Goal: Task Accomplishment & Management: Manage account settings

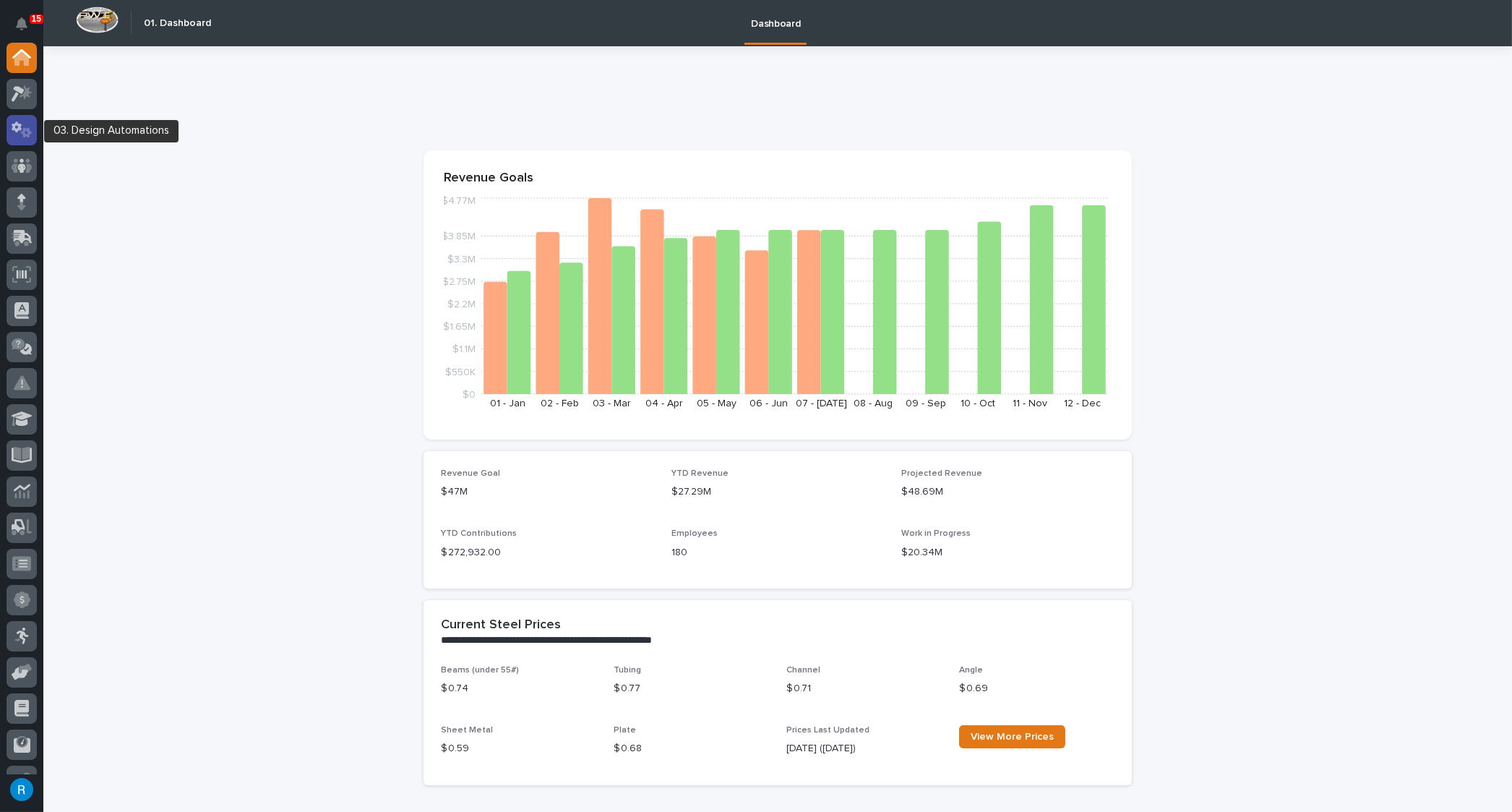
click at [20, 133] on icon at bounding box center [22, 130] width 21 height 17
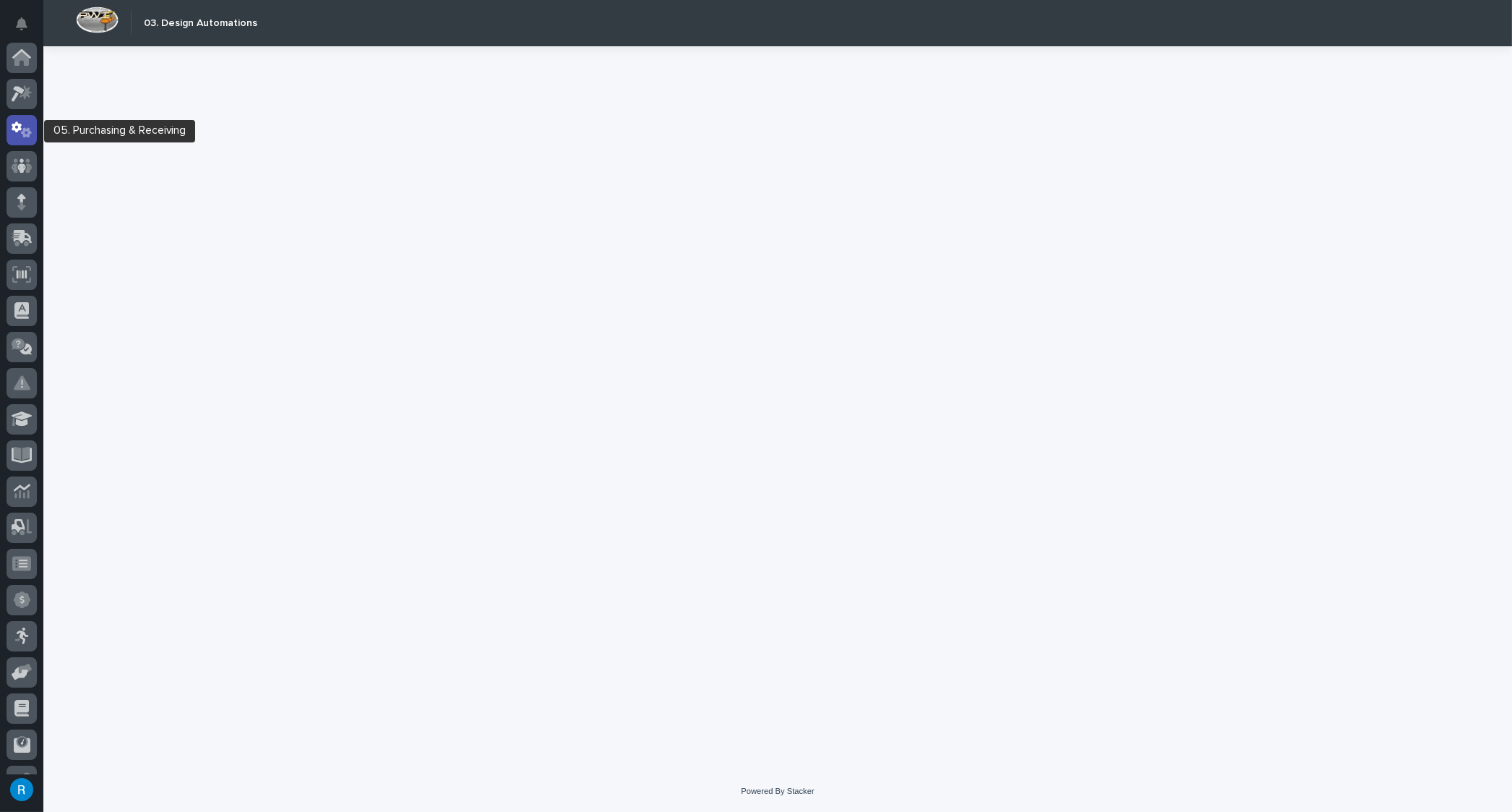
scroll to position [71, 0]
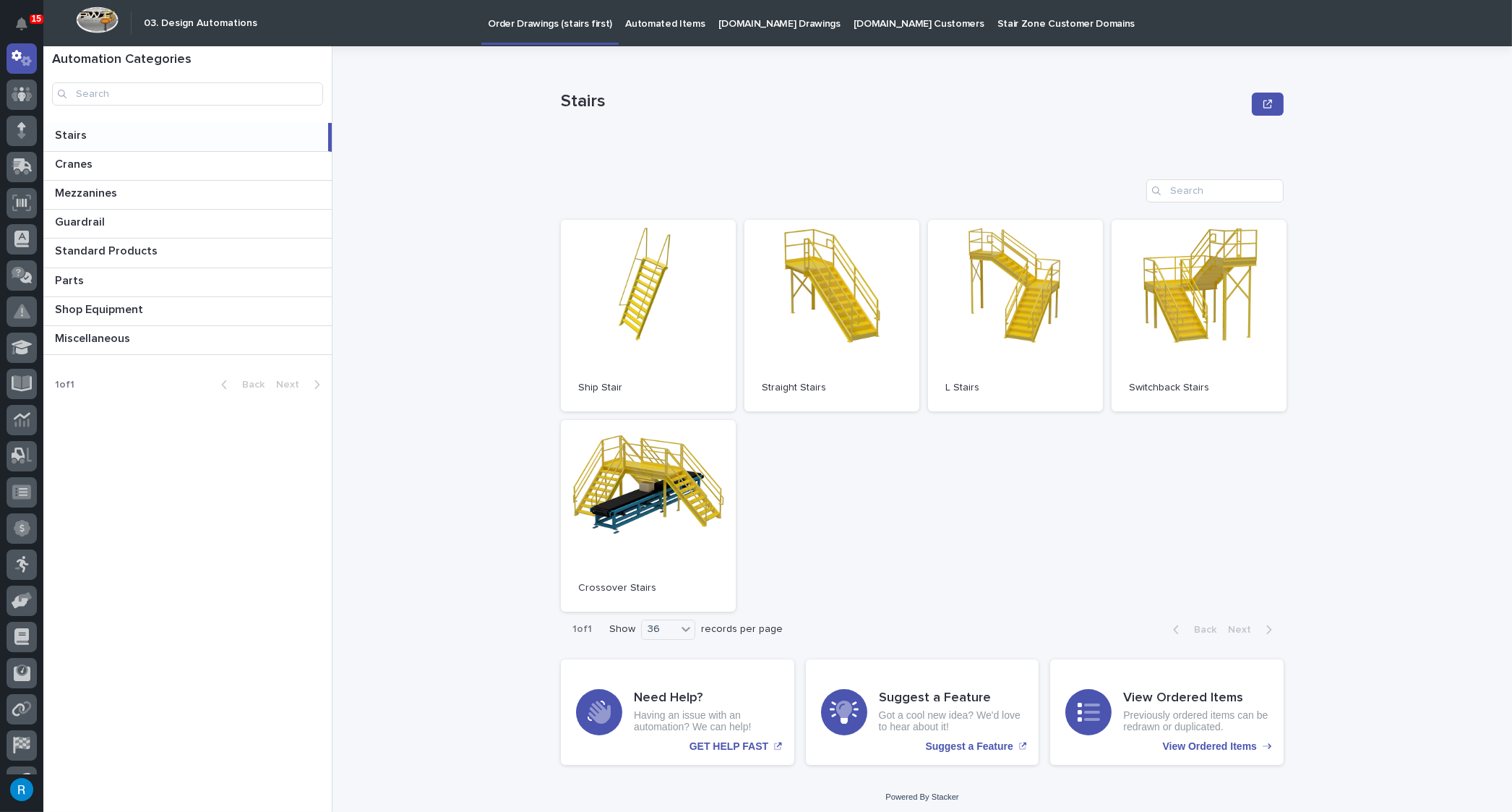
click at [777, 21] on p "StairZone.com Drawings" at bounding box center [779, 15] width 122 height 31
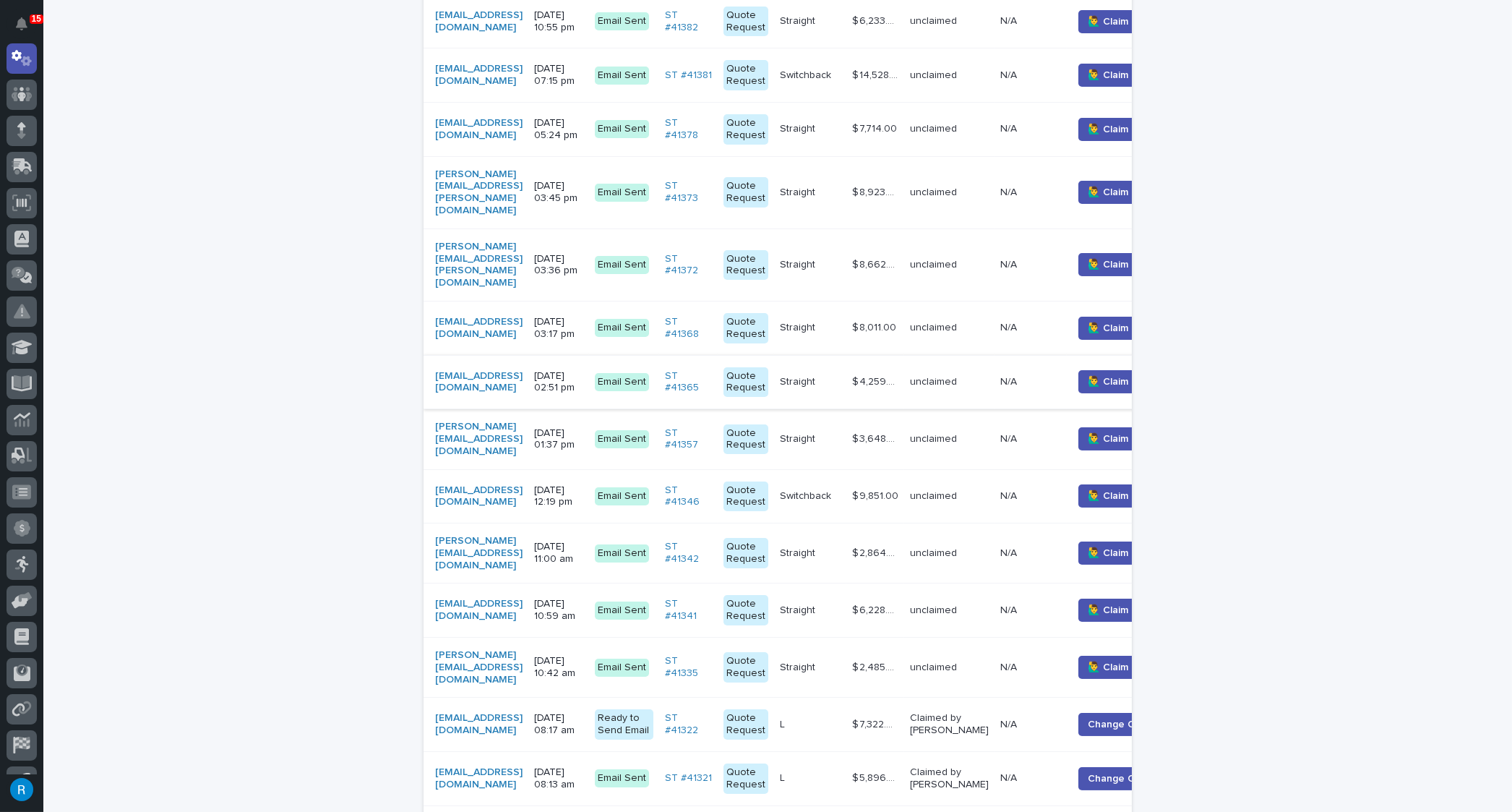
scroll to position [386, 0]
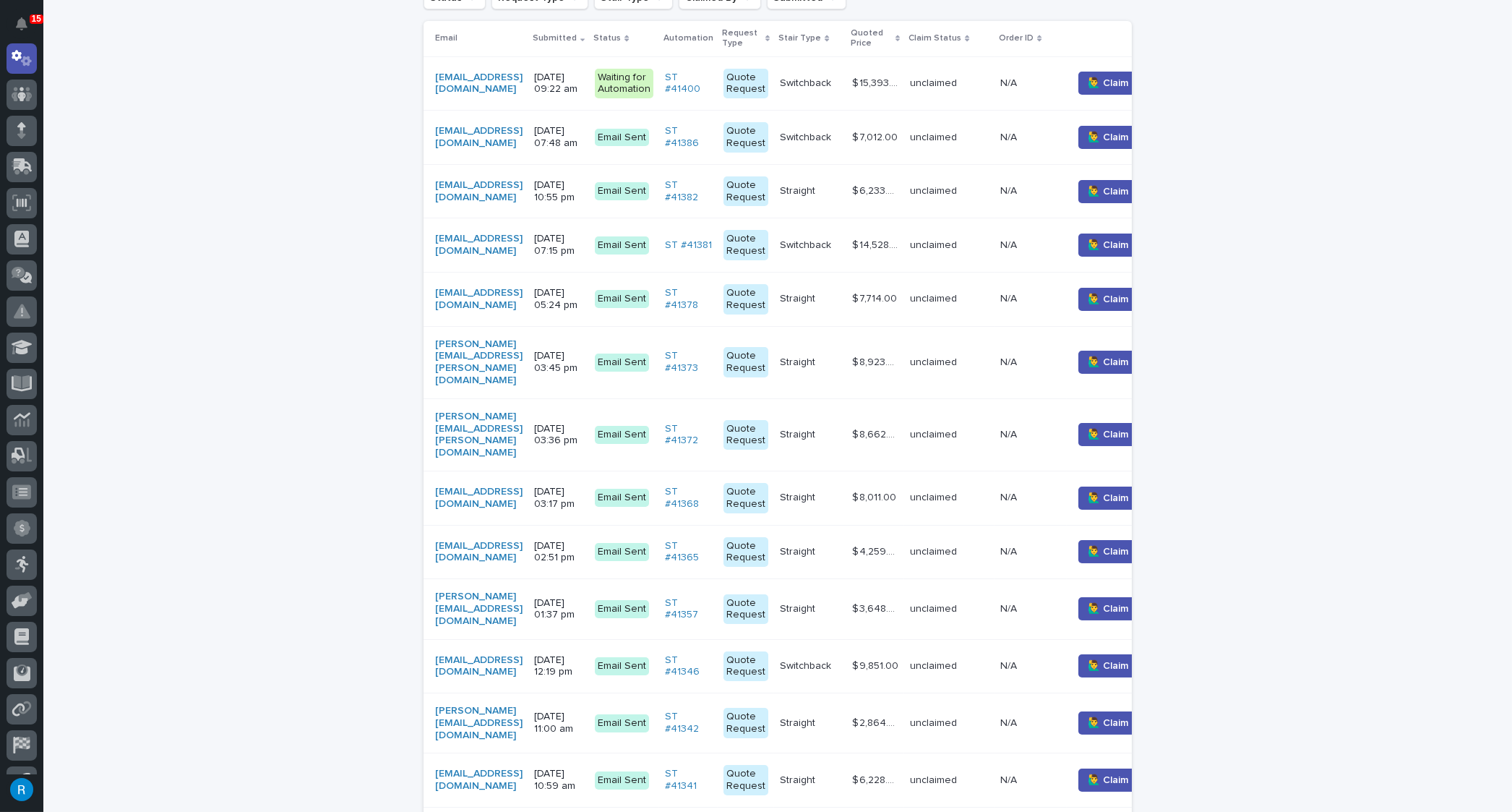
click at [522, 92] on div "chuckclifton@maplecanyon.com" at bounding box center [479, 84] width 88 height 36
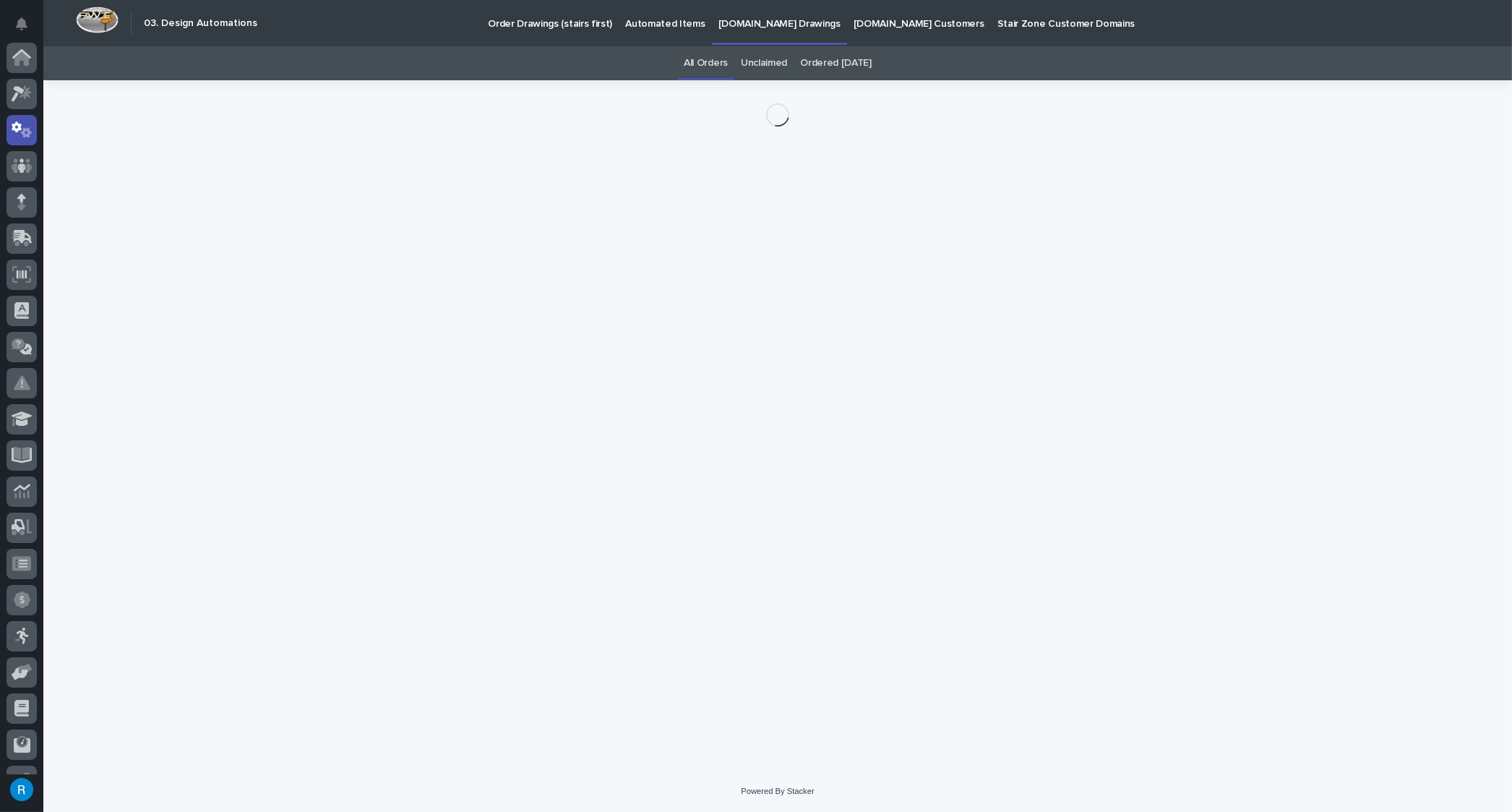
scroll to position [71, 0]
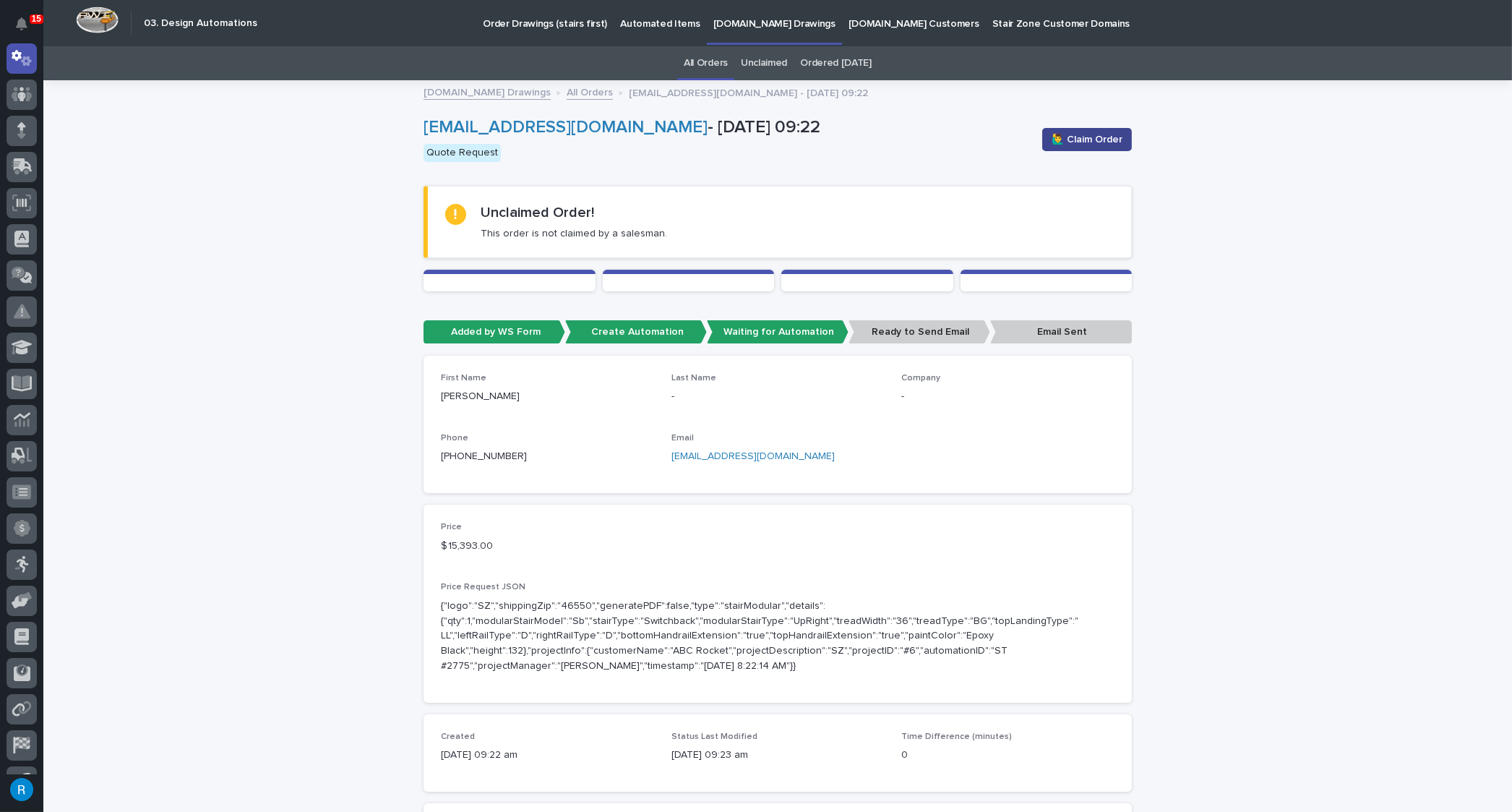
click at [1083, 144] on span "🙋‍♂️ Claim Order" at bounding box center [1087, 139] width 70 height 14
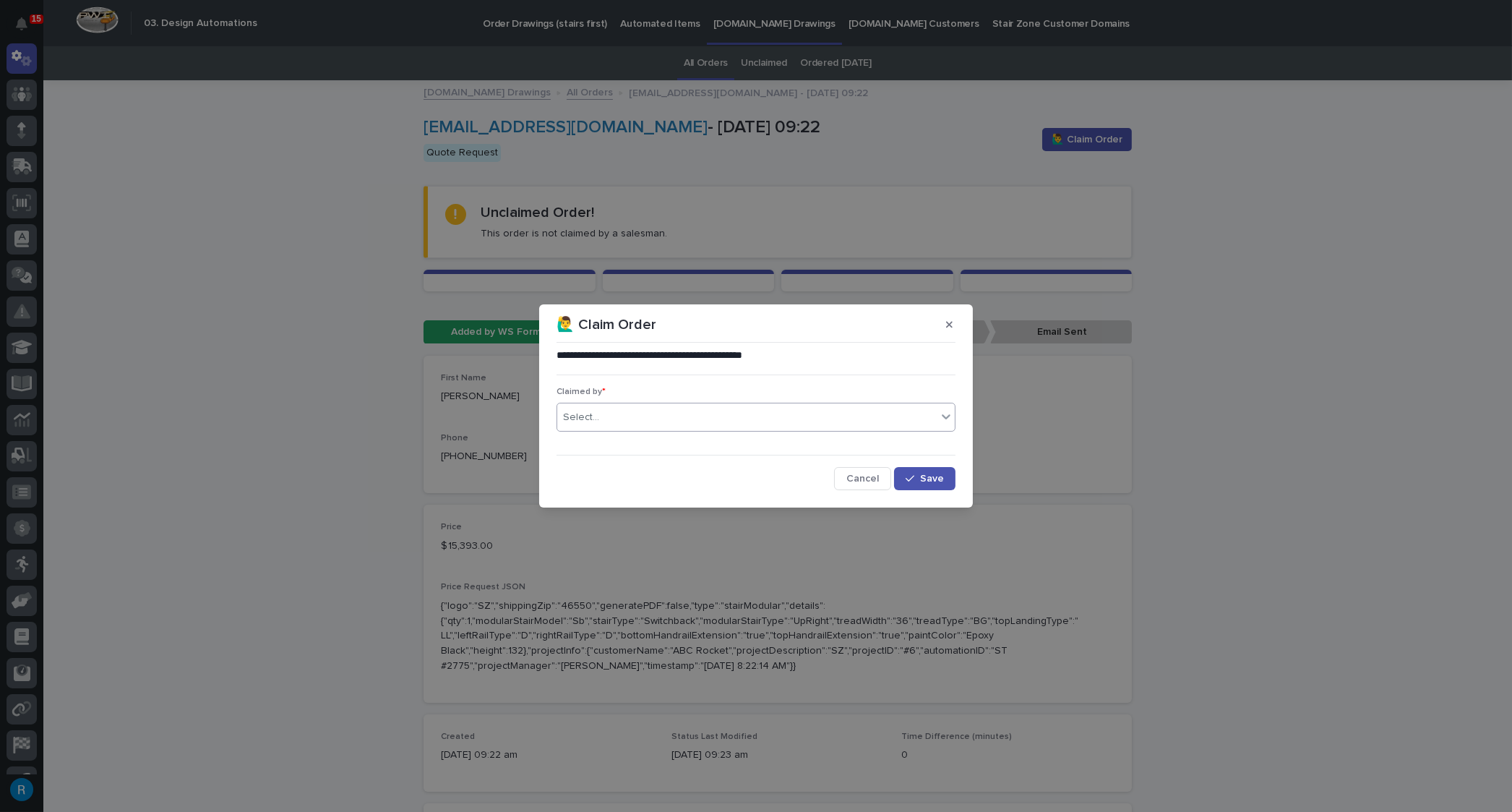
click at [585, 420] on div "Select..." at bounding box center [581, 417] width 36 height 15
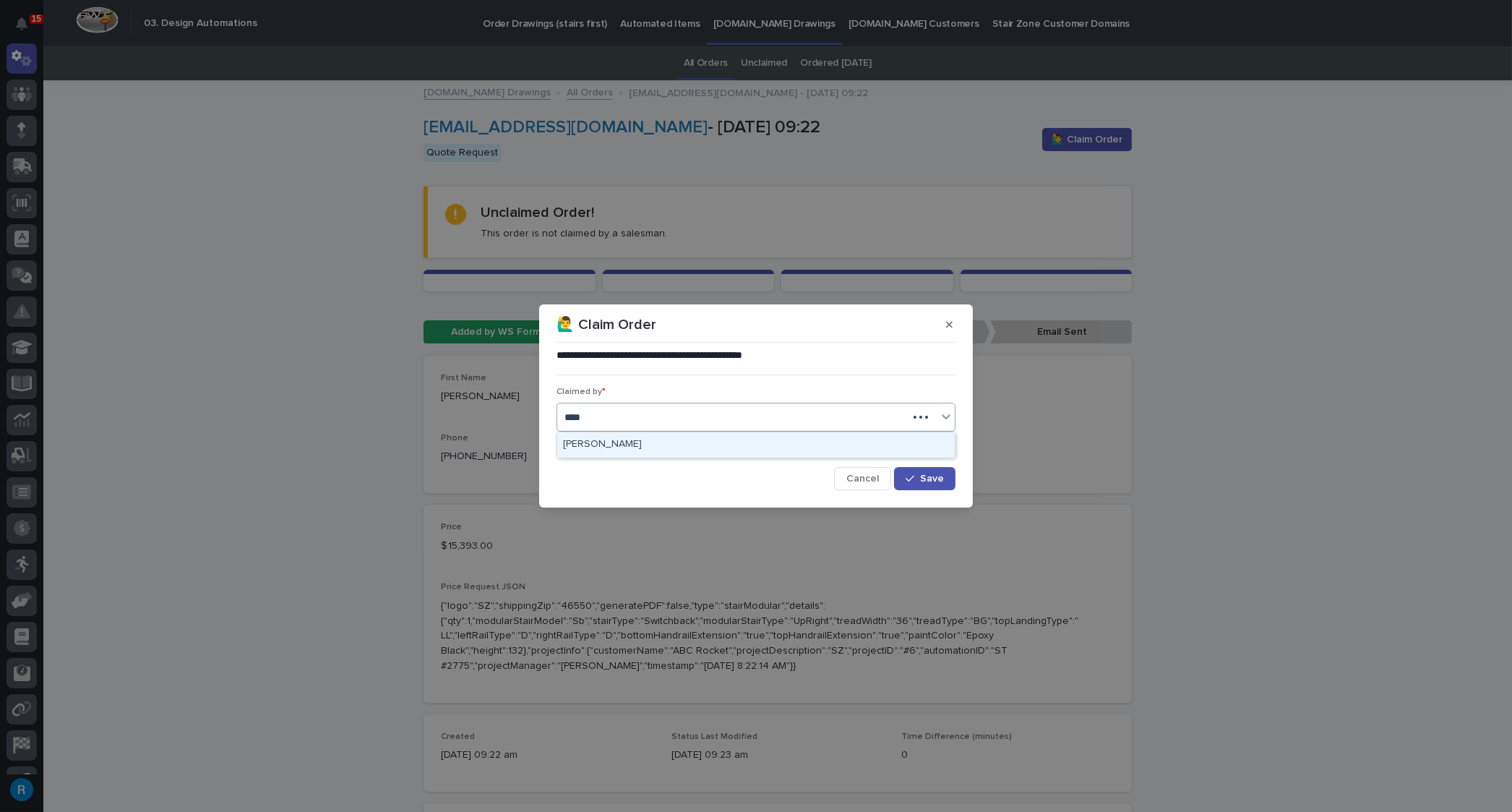
type input "*****"
click at [579, 442] on div "[PERSON_NAME]" at bounding box center [756, 445] width 398 height 26
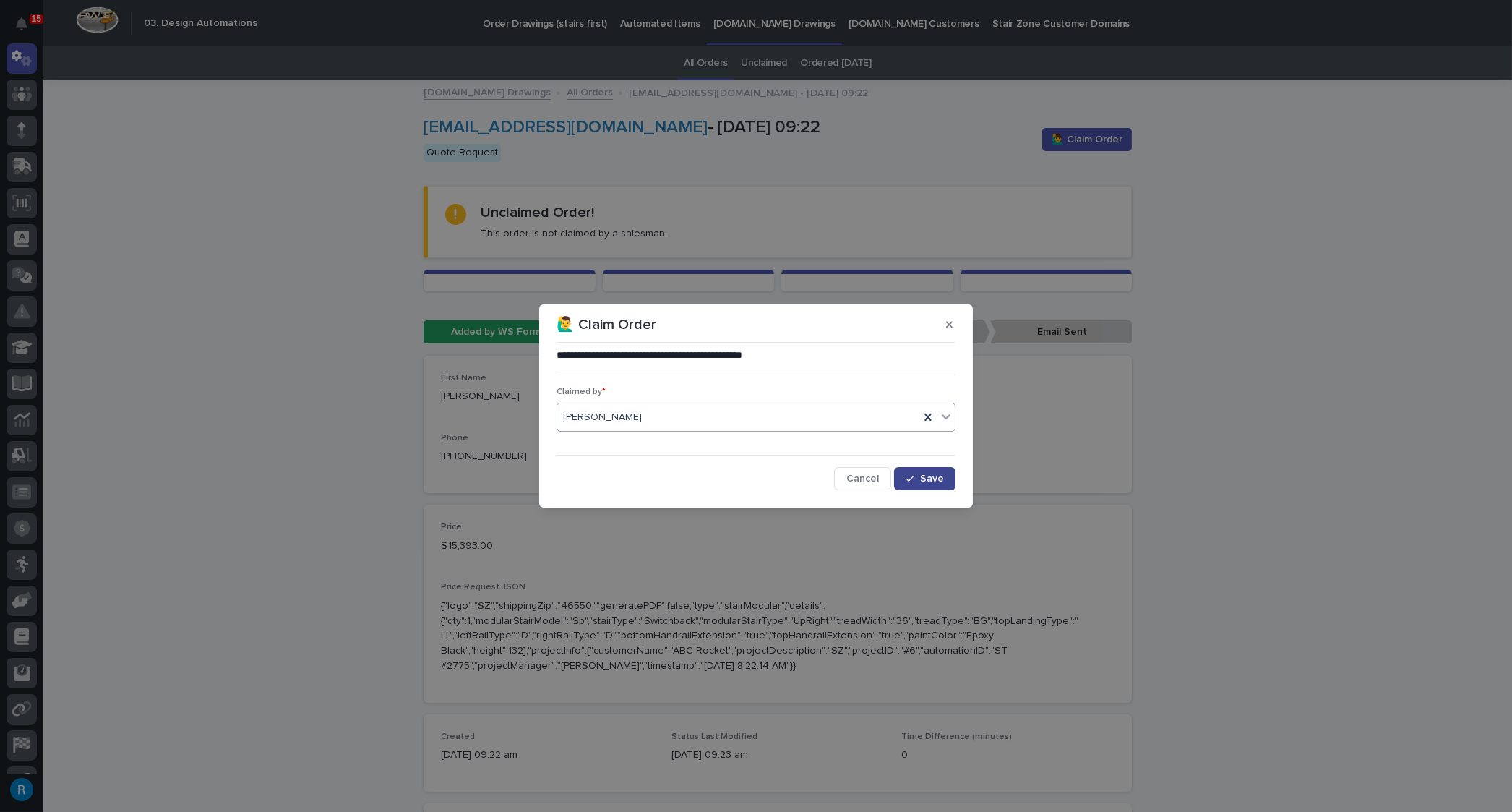
click at [928, 484] on span "Save" at bounding box center [932, 479] width 24 height 10
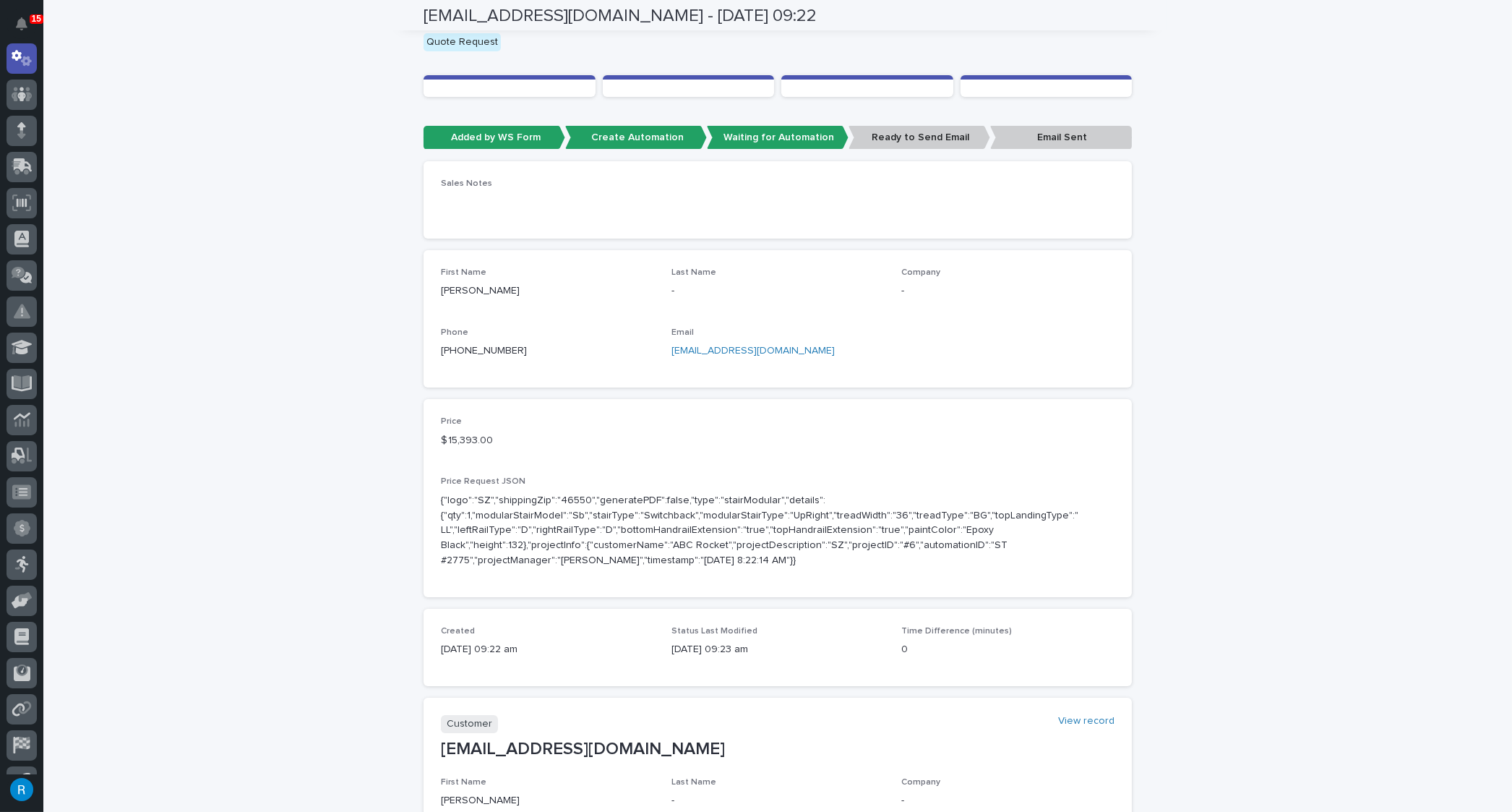
scroll to position [65, 0]
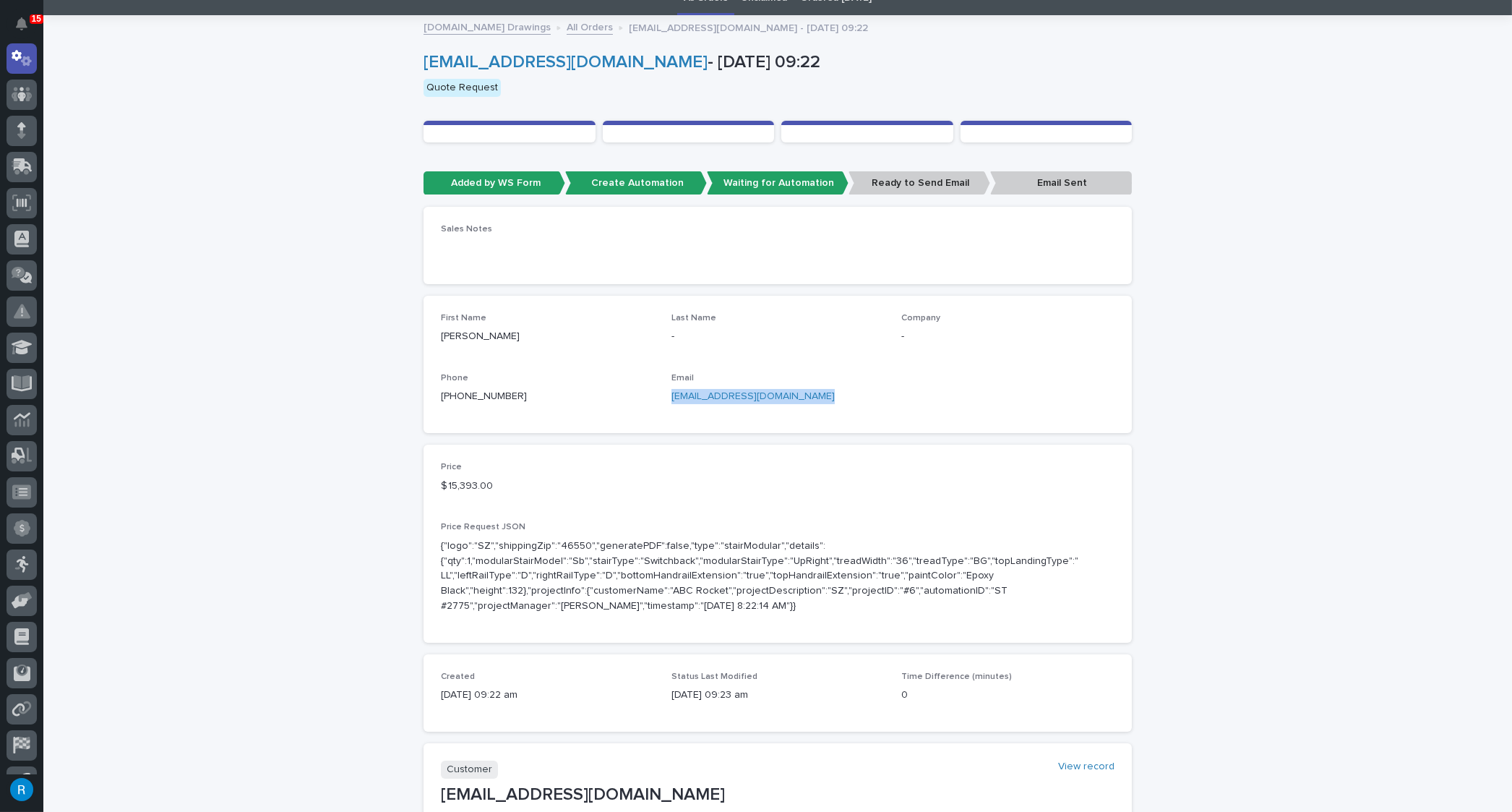
drag, startPoint x: 811, startPoint y: 394, endPoint x: 666, endPoint y: 395, distance: 145.0
click at [671, 395] on p "chuckclifton@maplecanyon.com" at bounding box center [778, 396] width 213 height 15
copy link "chuckclifton@maplecanyon.com"
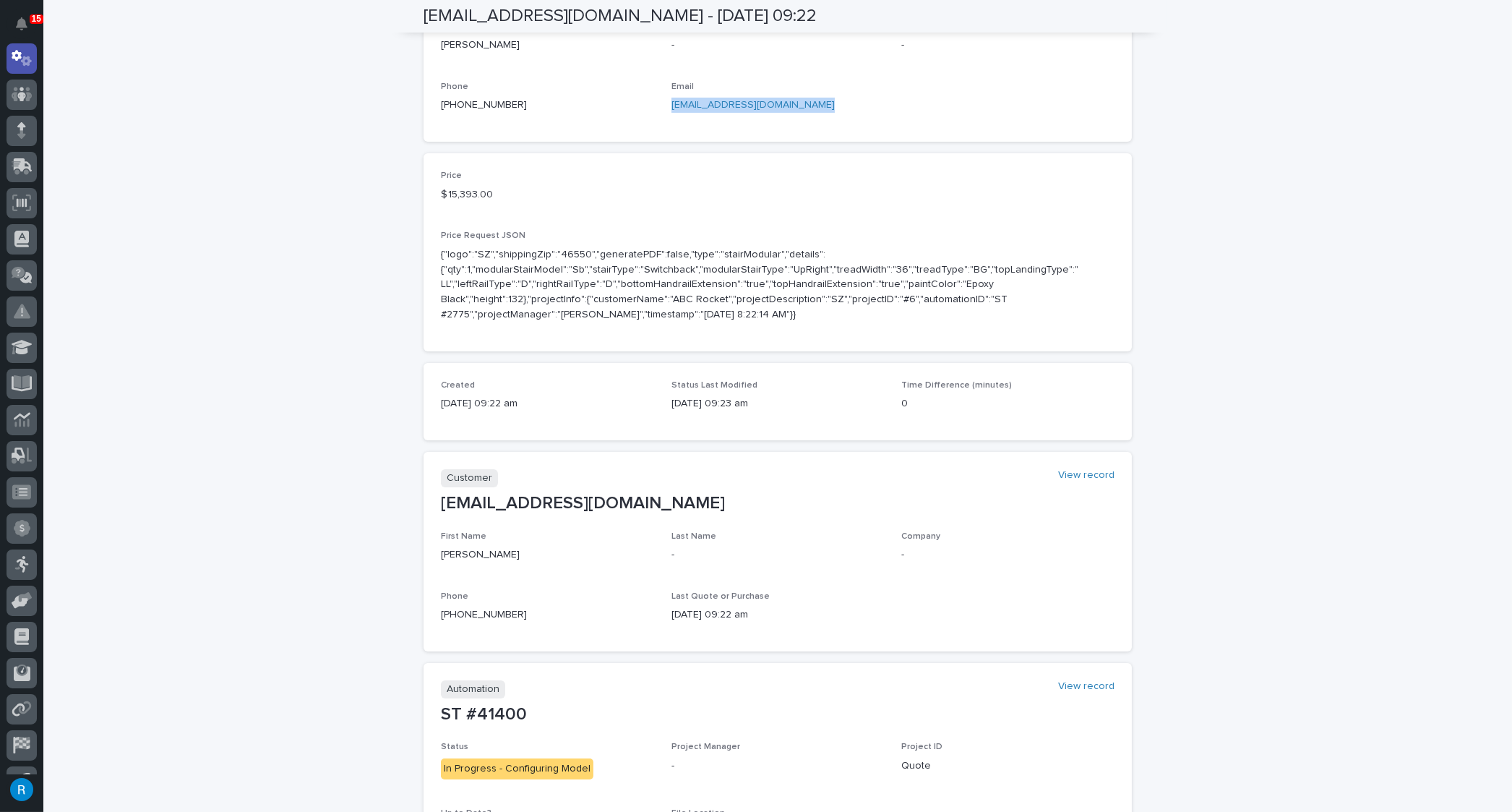
scroll to position [0, 0]
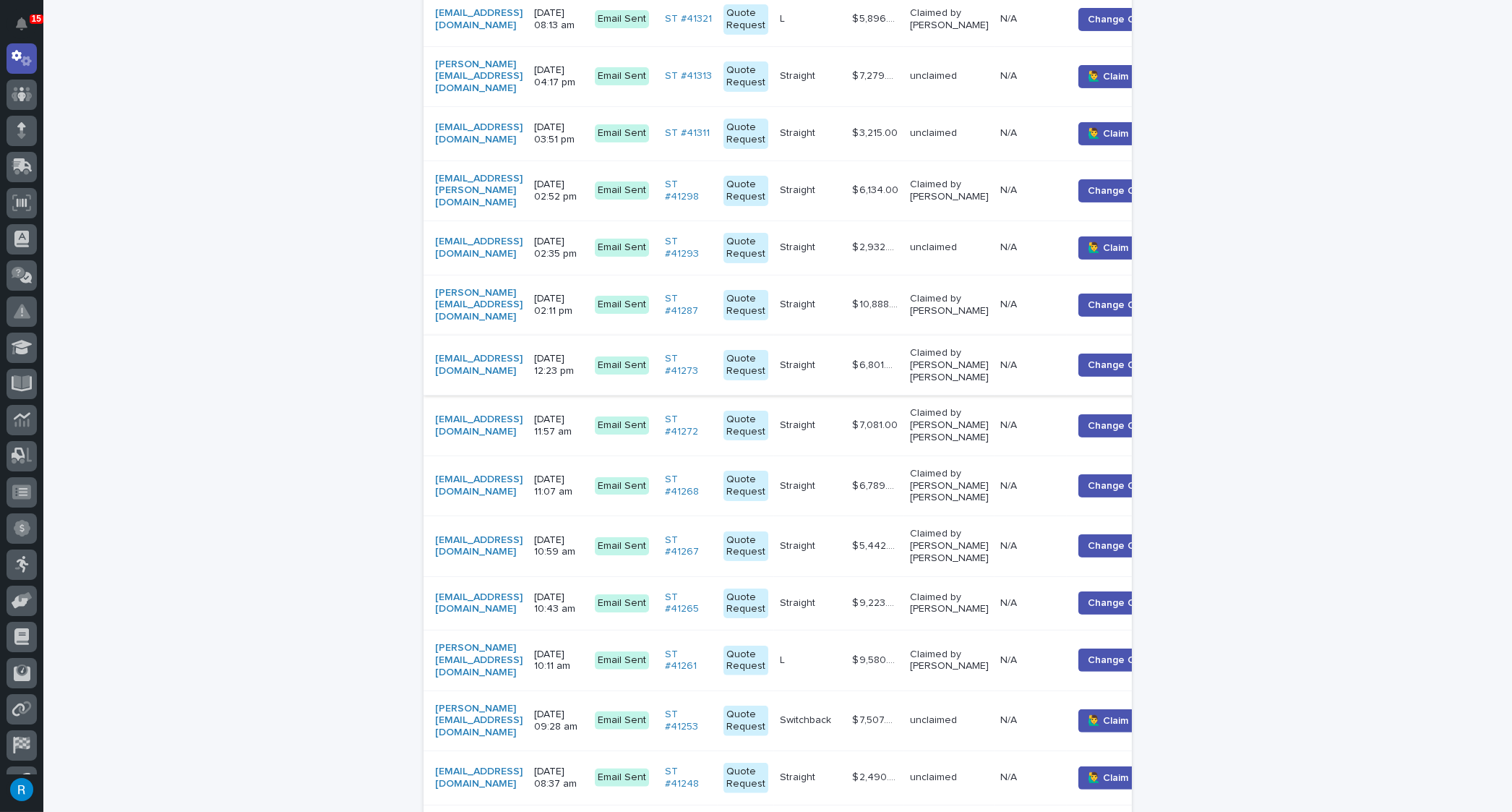
scroll to position [1249, 0]
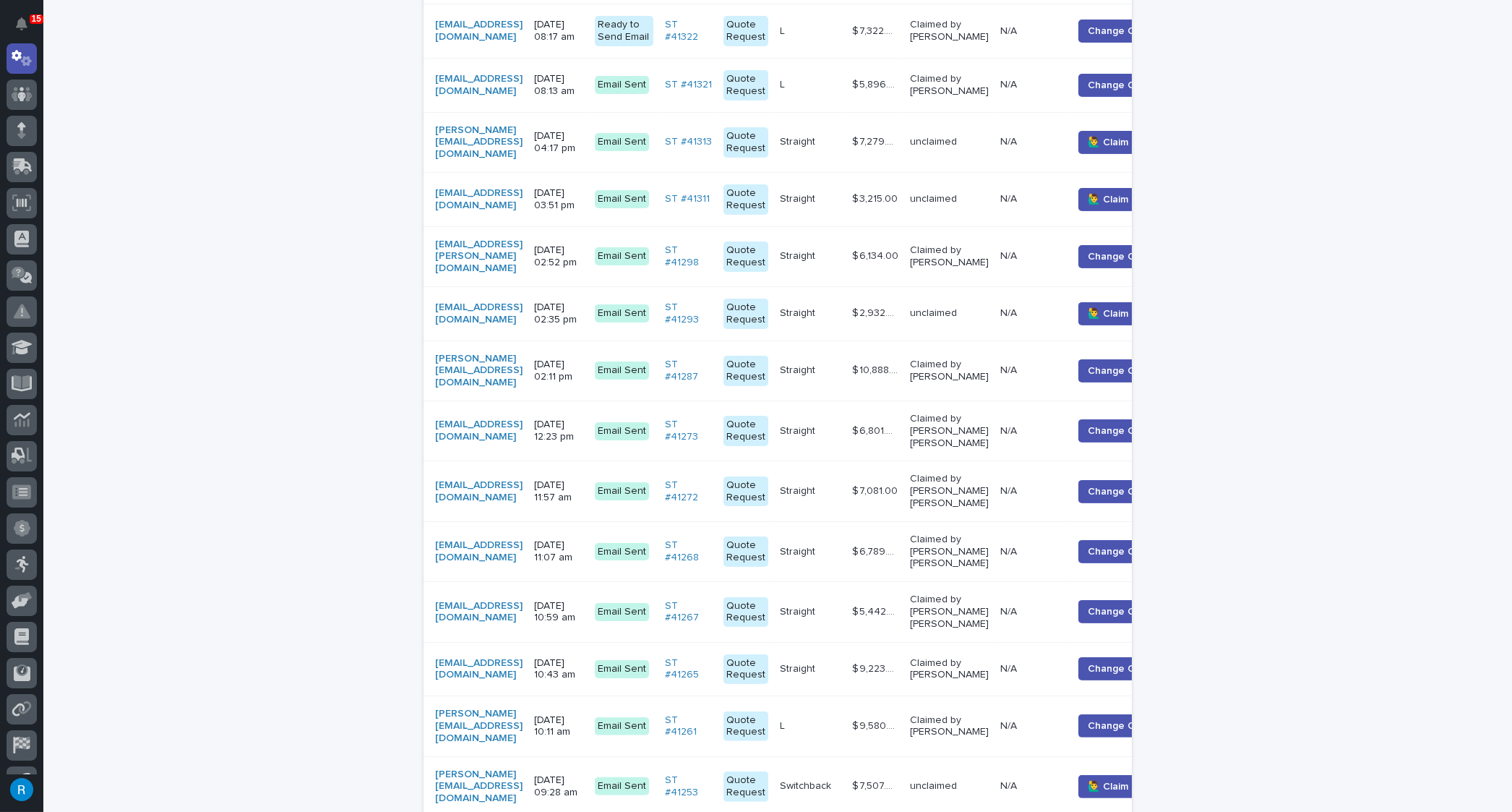
click at [528, 226] on td "matt.ducharme@altiumpkg.com" at bounding box center [476, 256] width 104 height 60
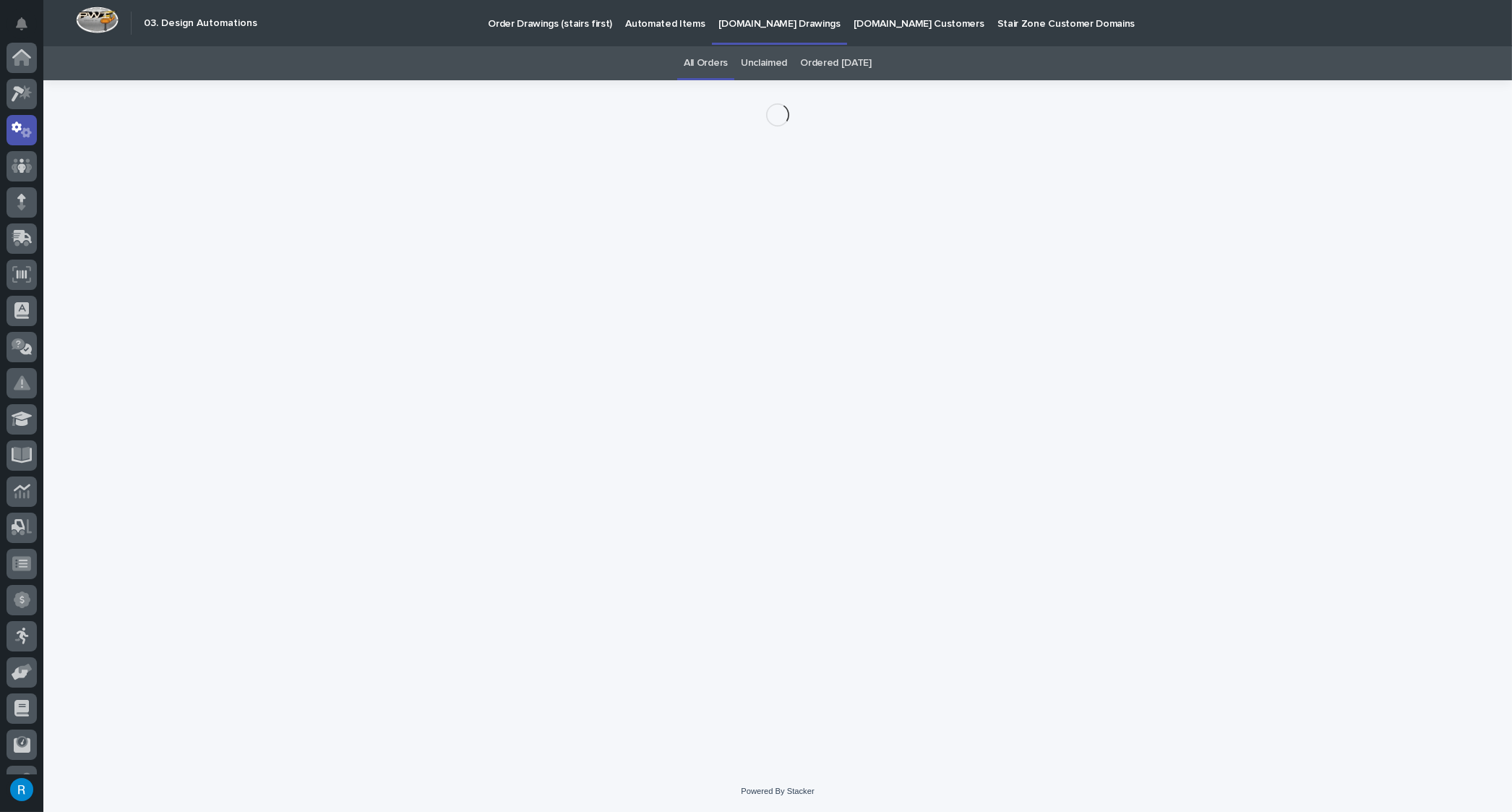
scroll to position [71, 0]
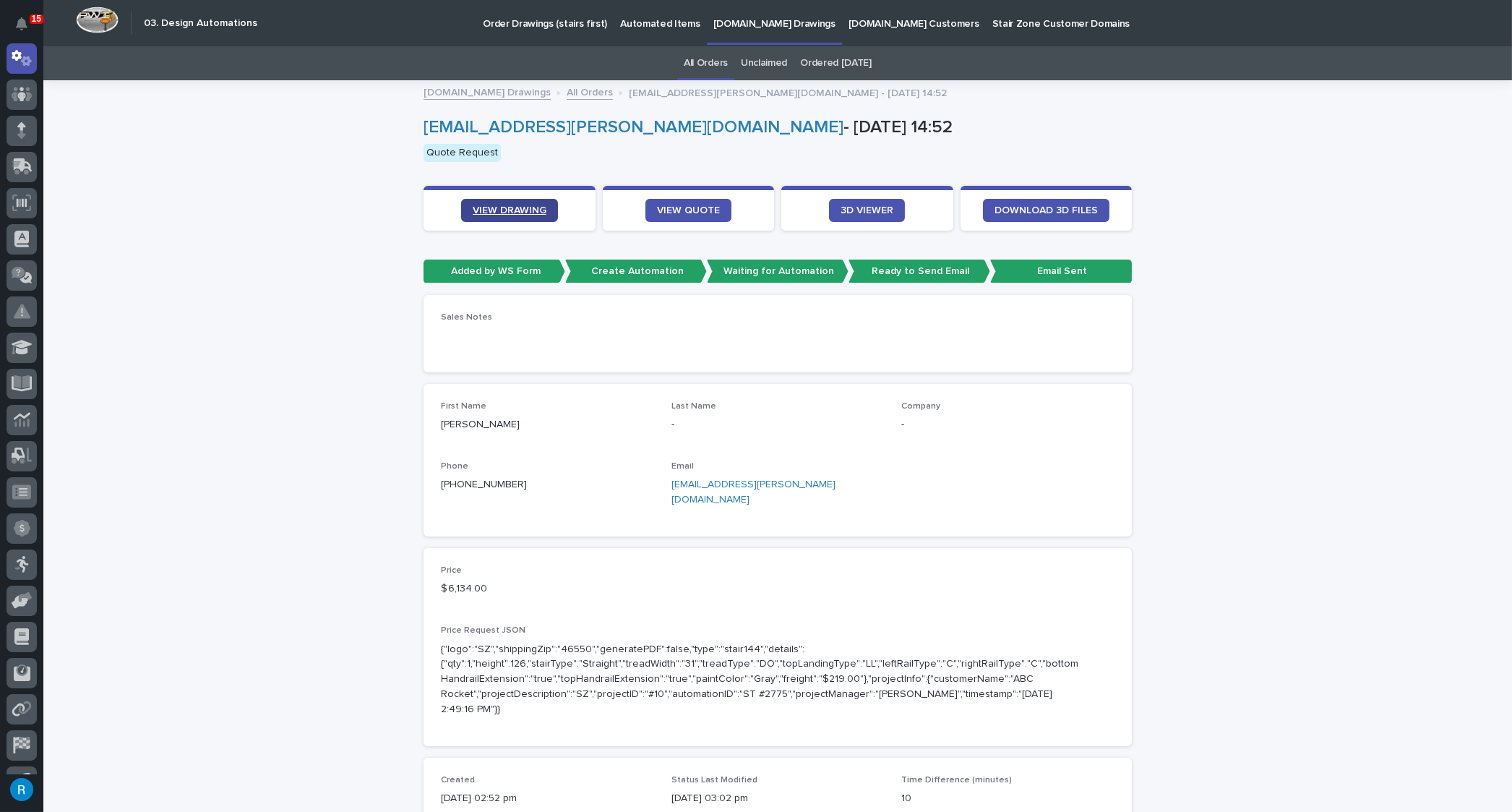
click at [508, 210] on span "VIEW DRAWING" at bounding box center [509, 211] width 74 height 10
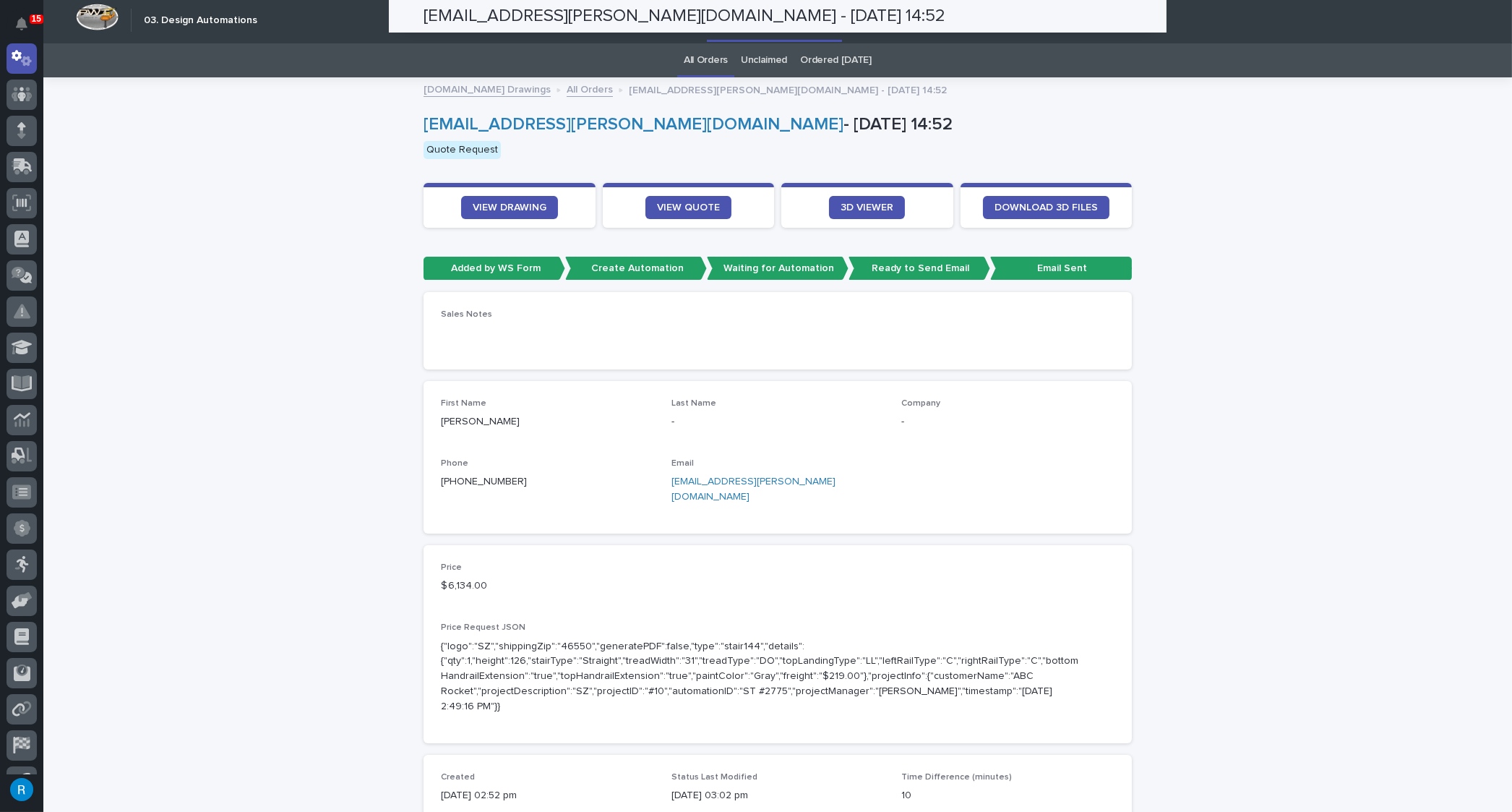
scroll to position [0, 0]
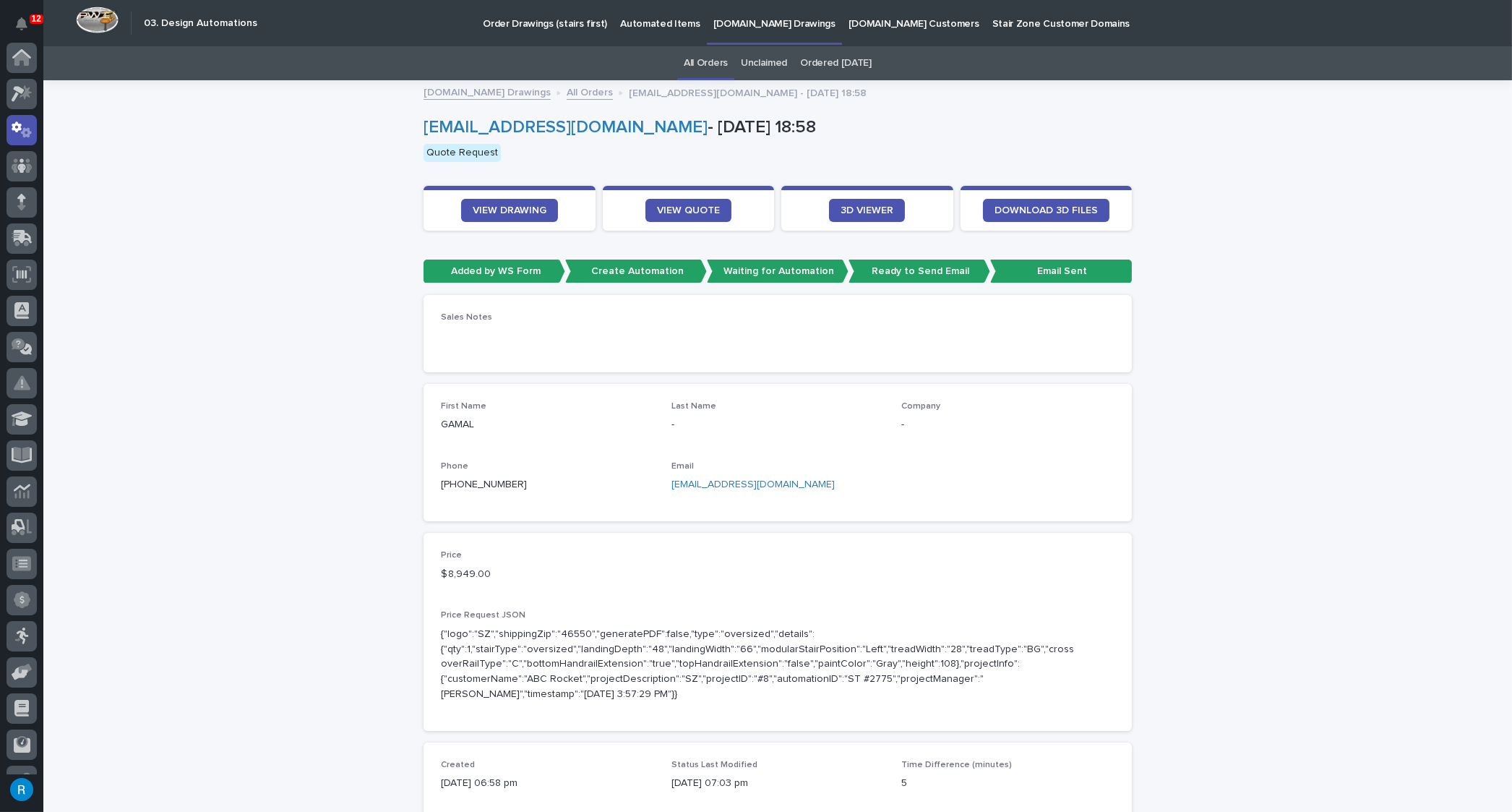
scroll to position [71, 0]
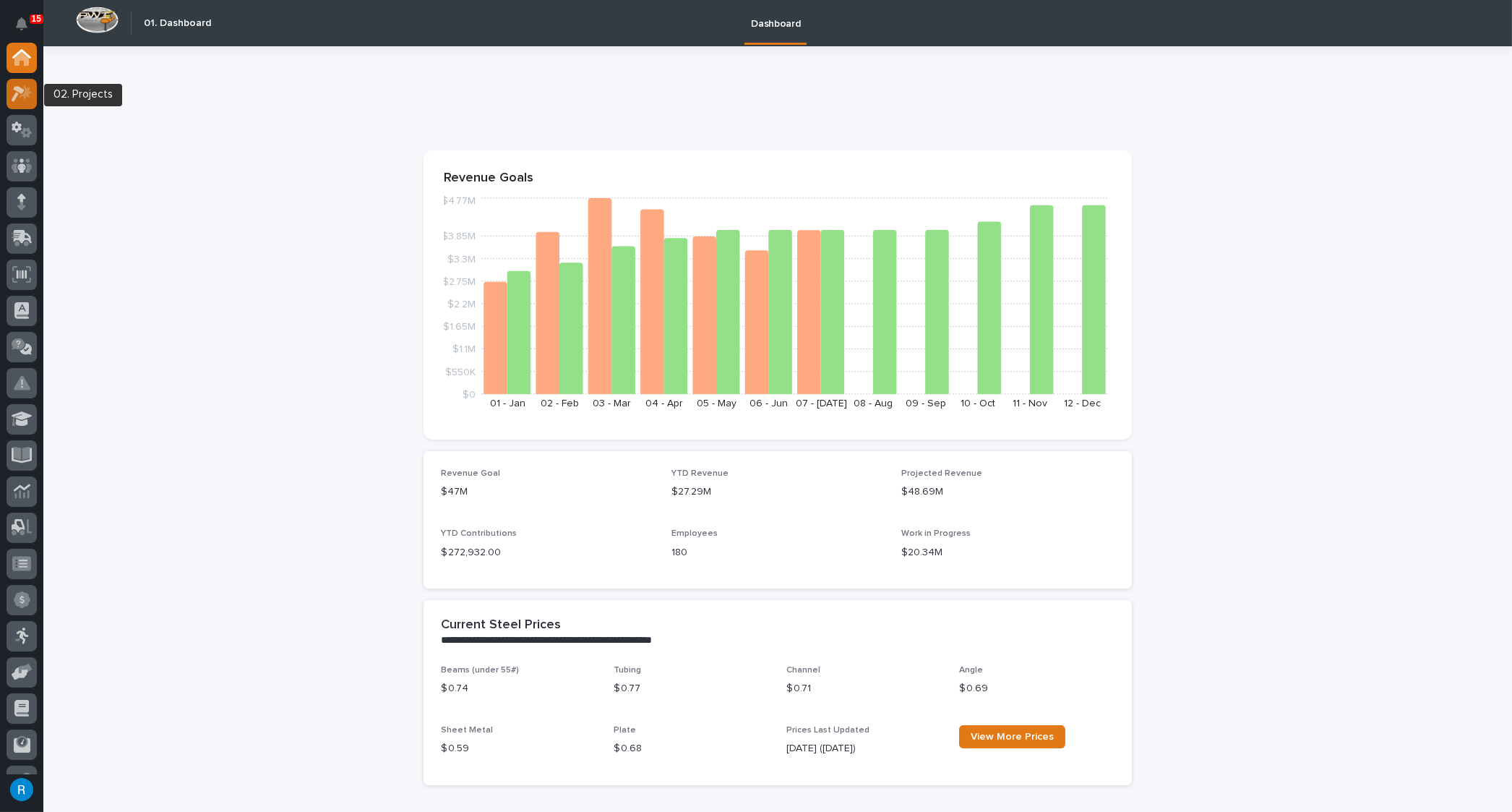
click at [21, 96] on icon at bounding box center [26, 91] width 12 height 14
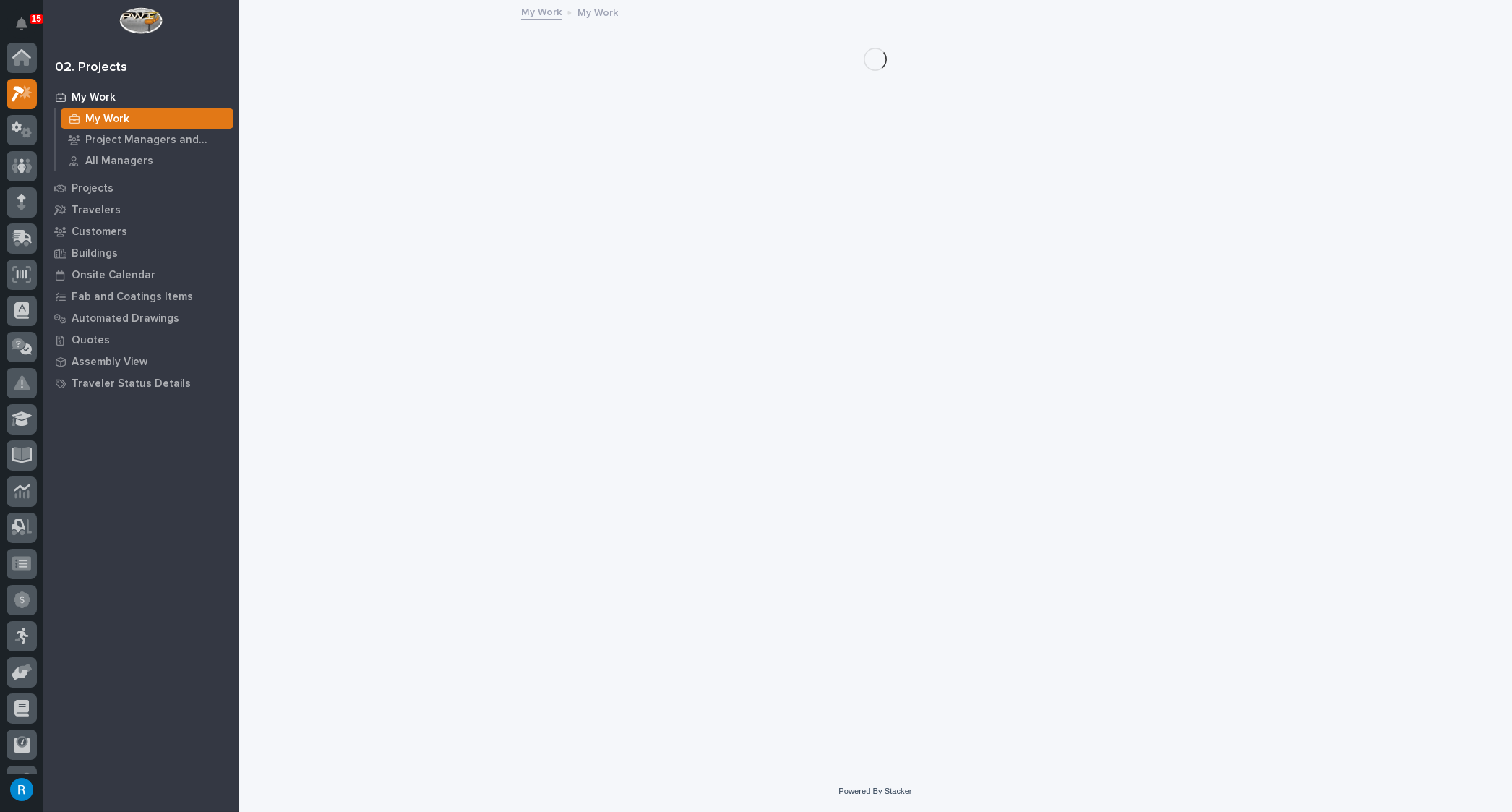
scroll to position [36, 0]
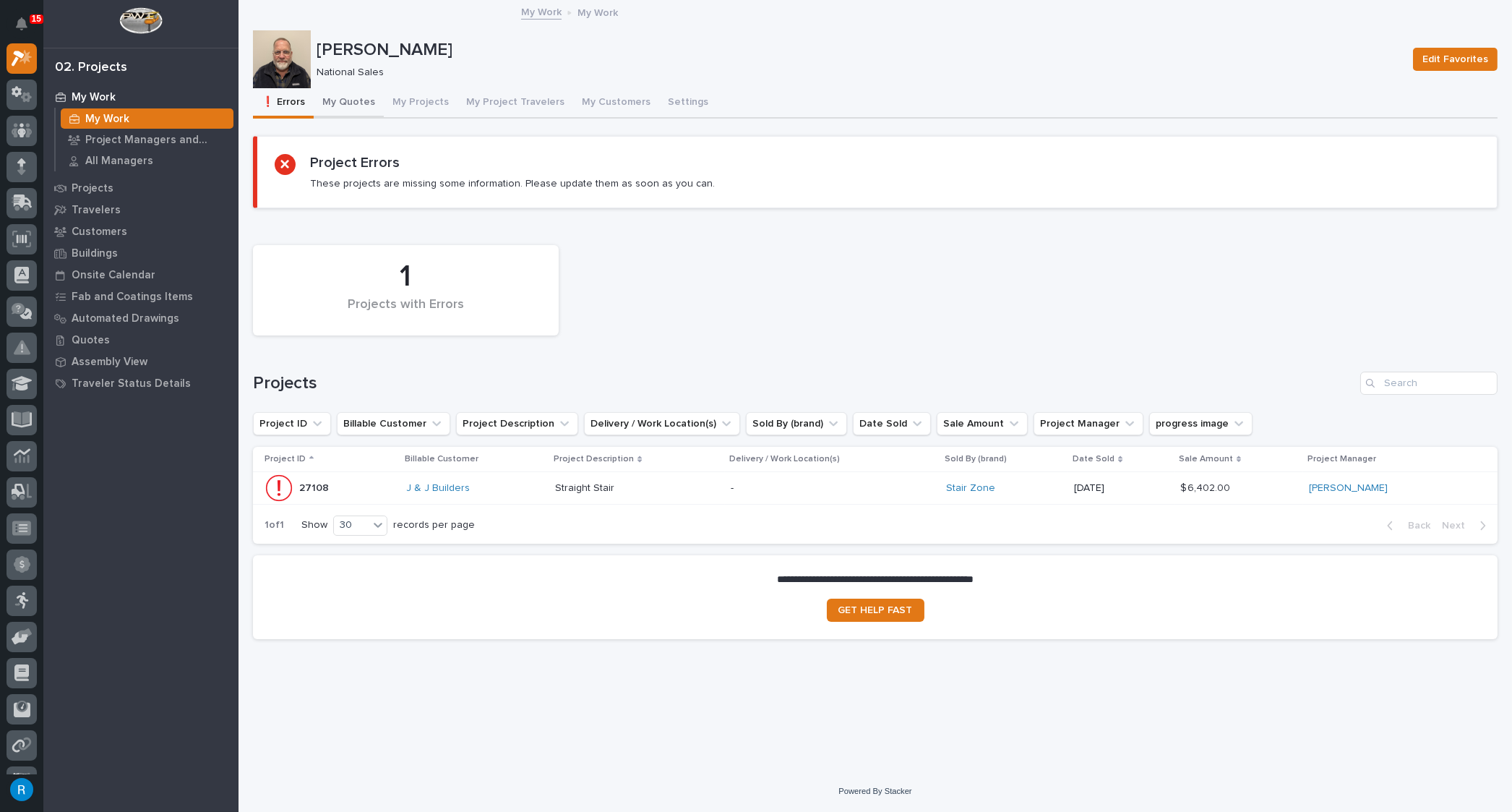
click at [340, 100] on button "My Quotes" at bounding box center [348, 103] width 70 height 31
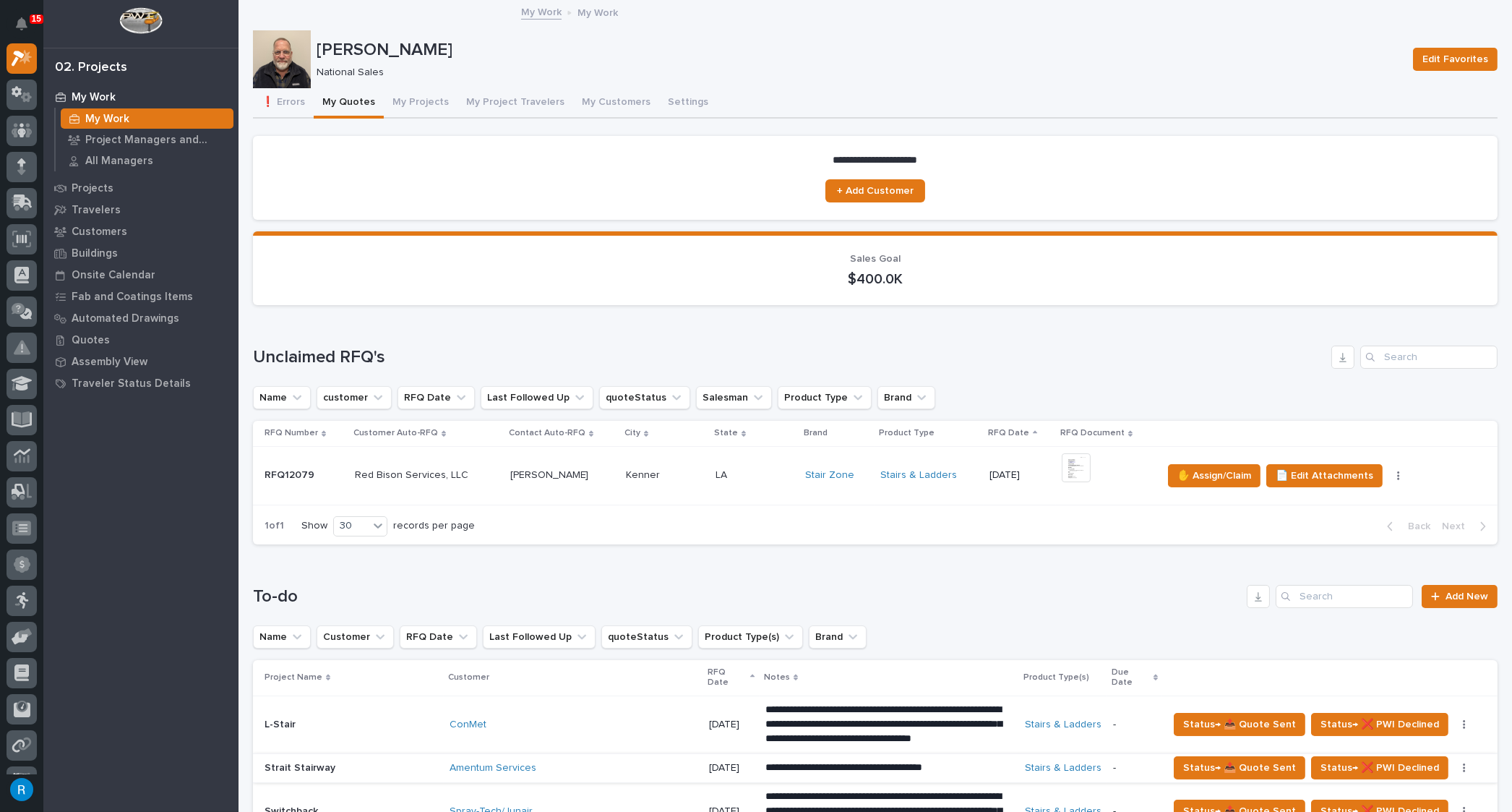
scroll to position [328, 0]
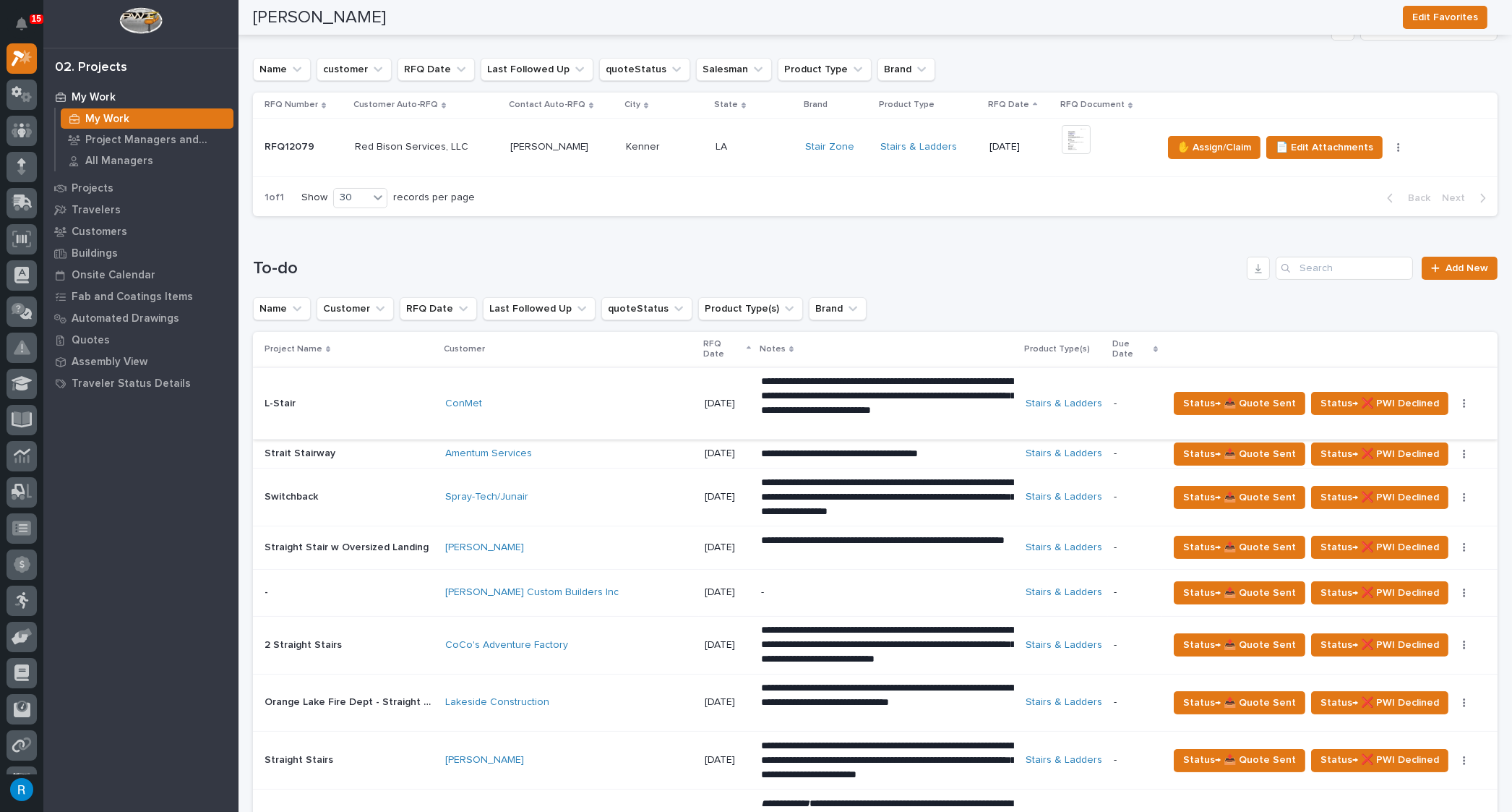
click at [1463, 398] on icon "button" at bounding box center [1464, 403] width 2 height 10
click at [1426, 417] on span "Status→ ⏳ Inactive" at bounding box center [1413, 421] width 88 height 17
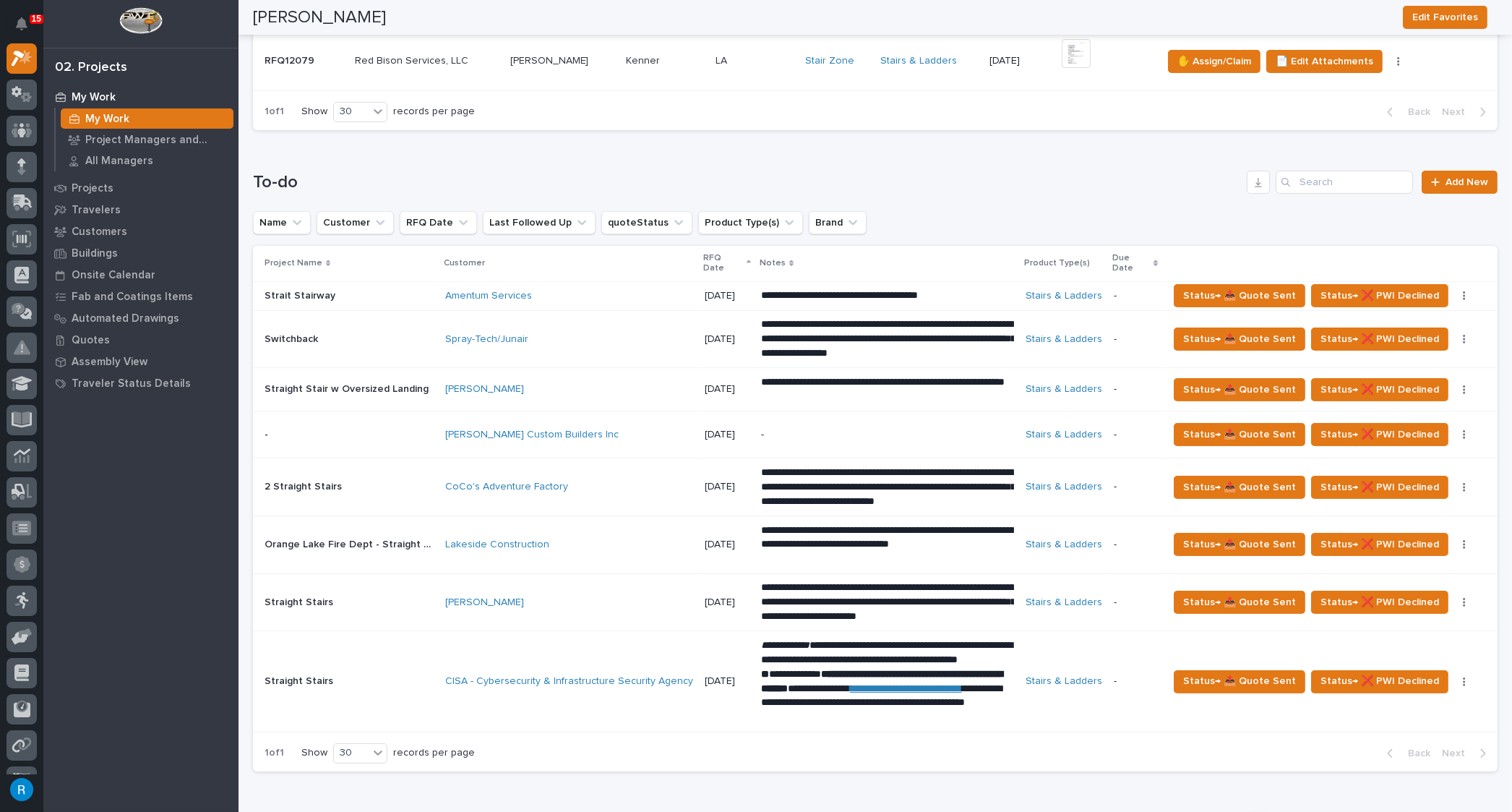
scroll to position [394, 0]
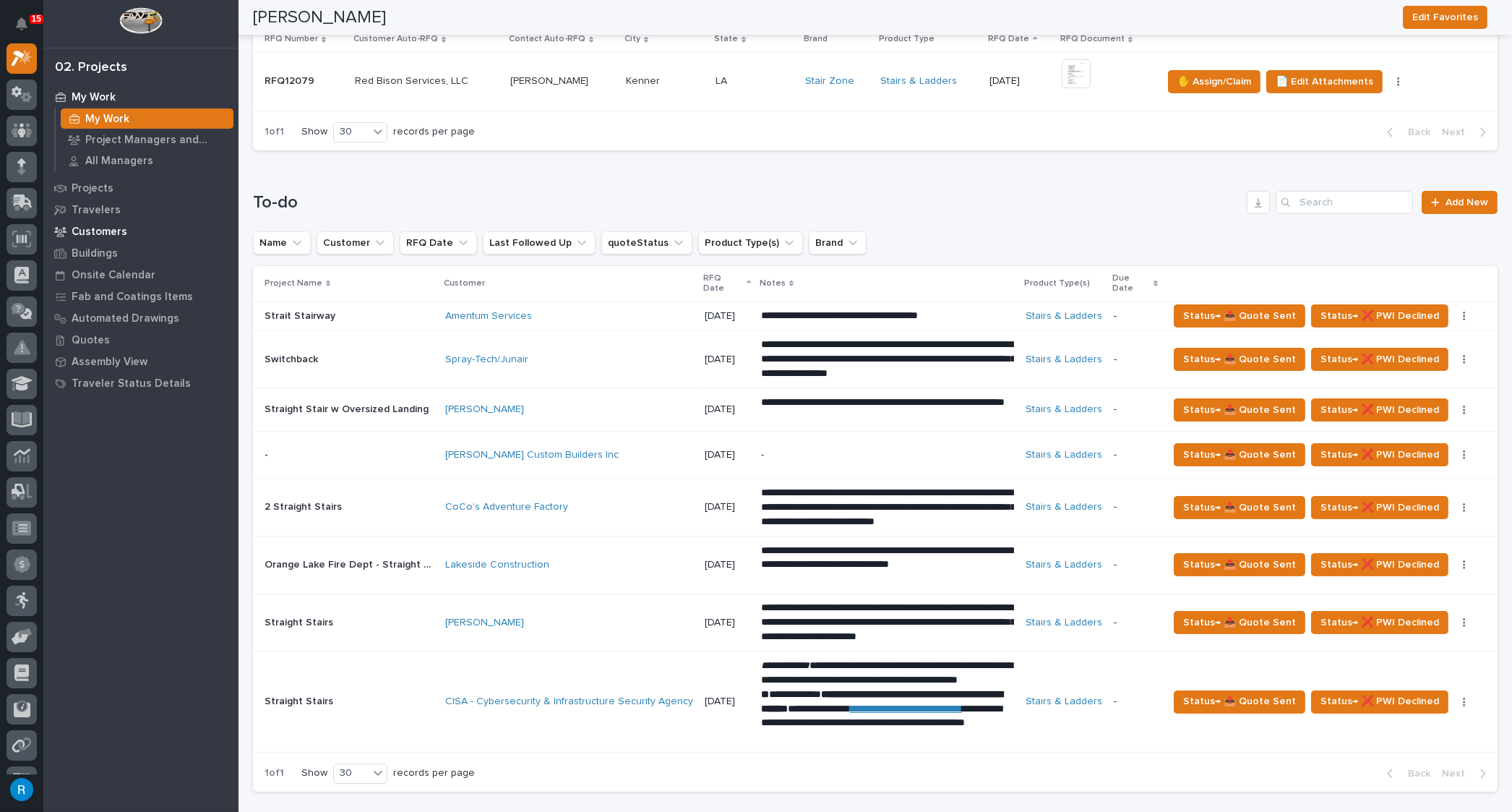
click at [100, 231] on p "Customers" at bounding box center [99, 232] width 56 height 13
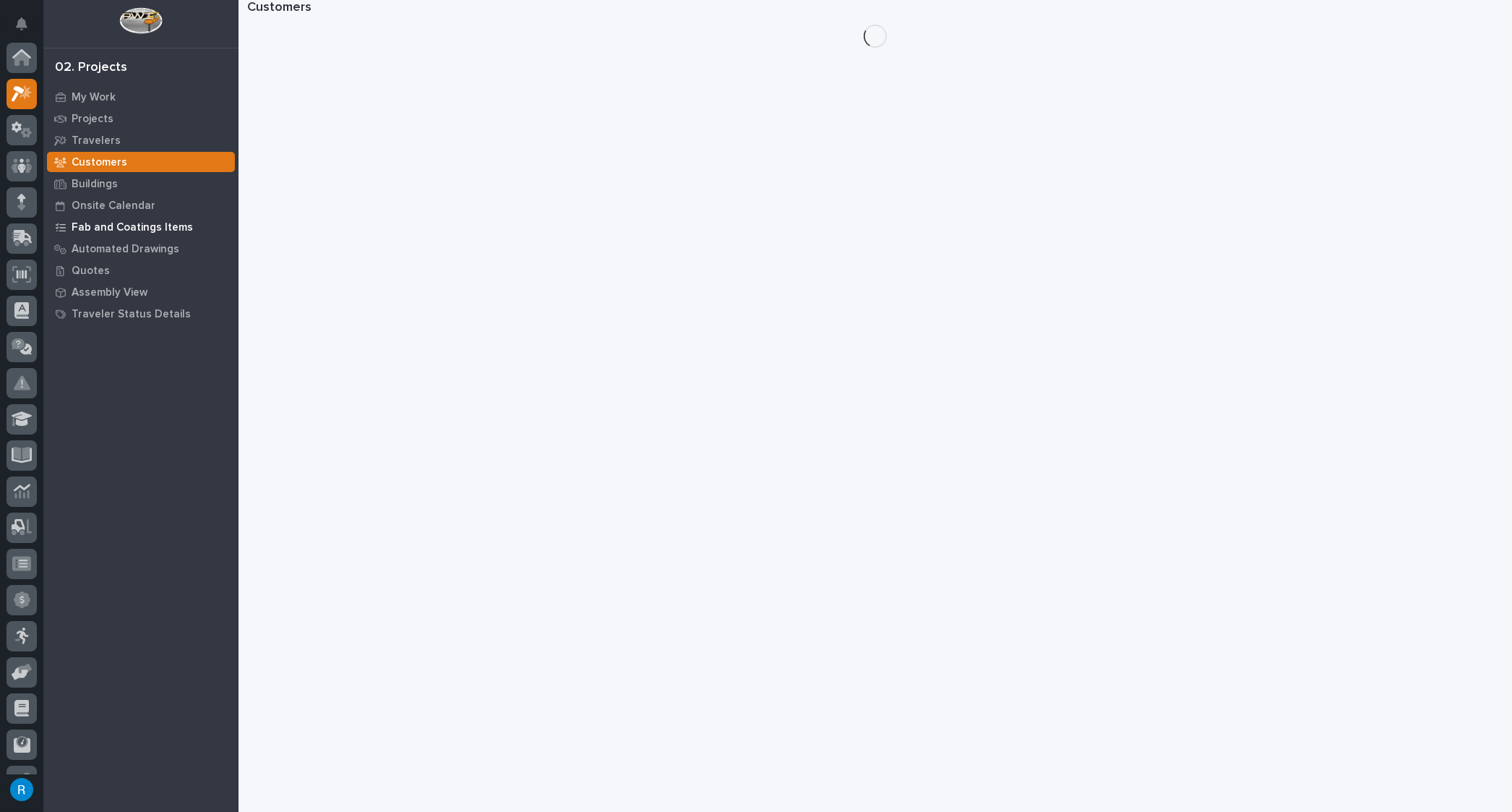
scroll to position [36, 0]
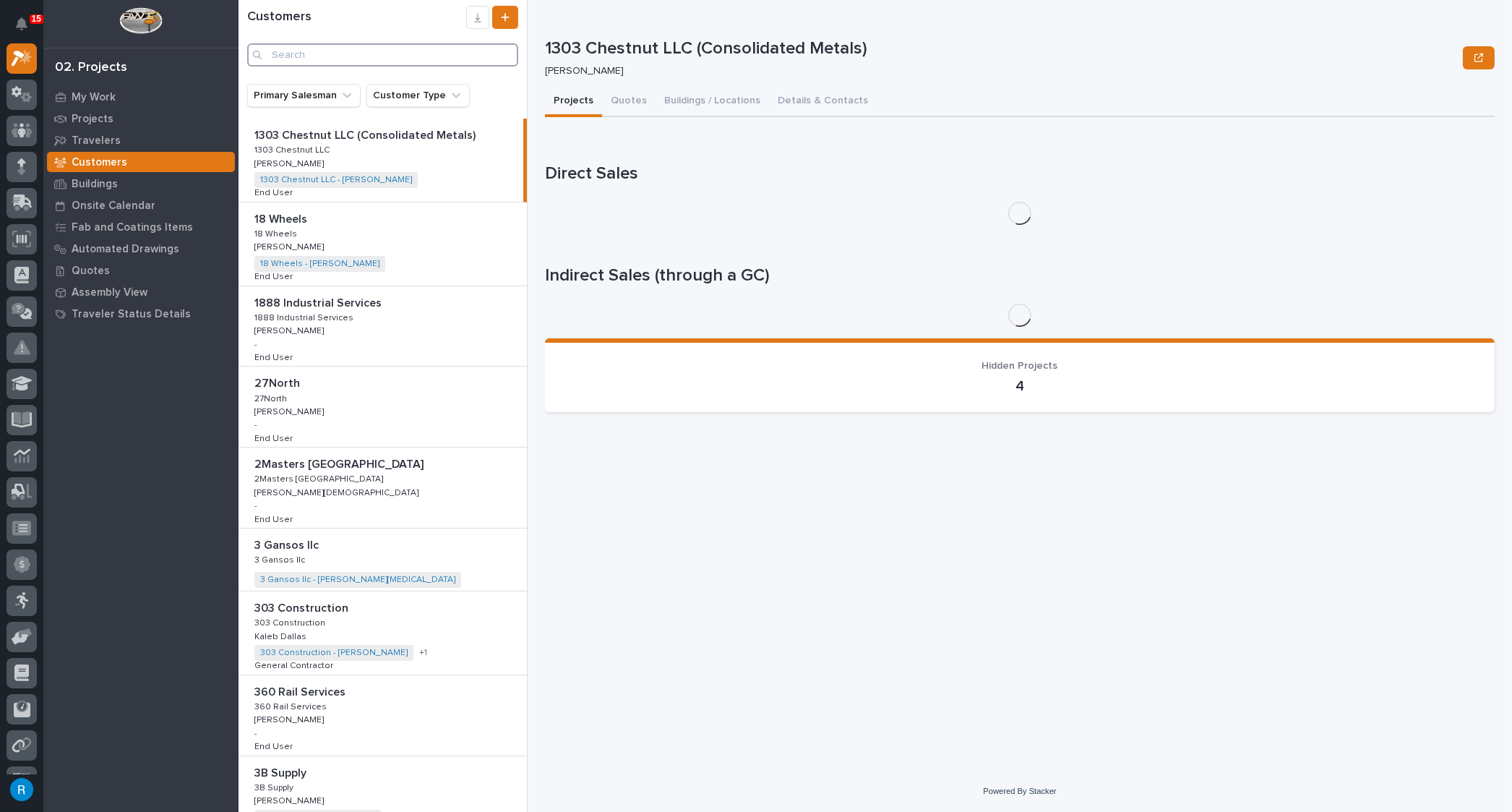
click at [281, 56] on input "Search" at bounding box center [382, 55] width 271 height 23
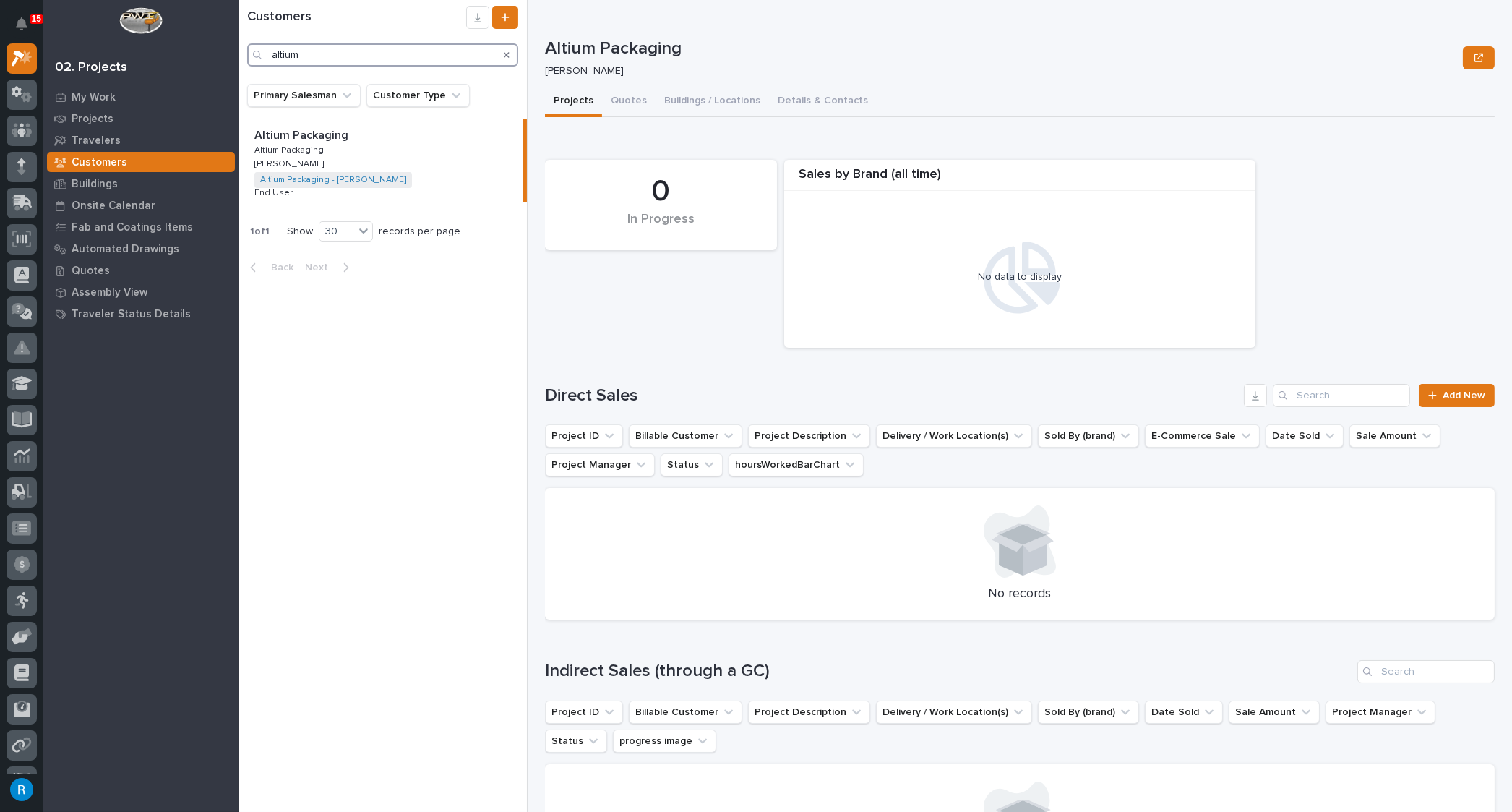
type input "altium"
